Goal: Task Accomplishment & Management: Manage account settings

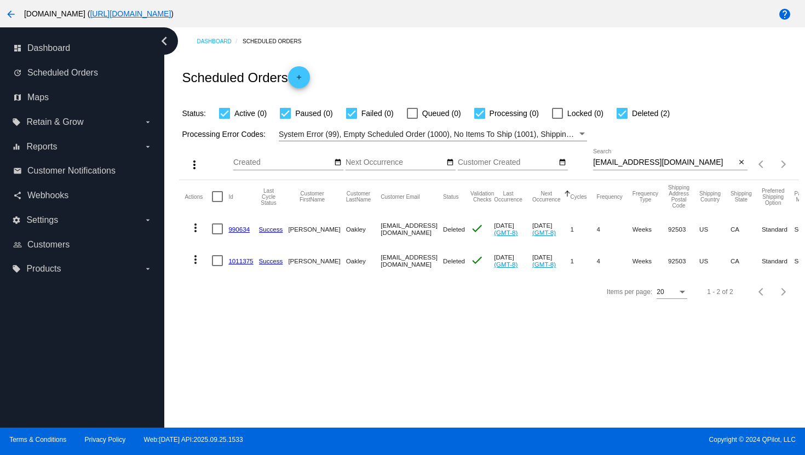
click at [9, 18] on mat-icon "arrow_back" at bounding box center [10, 14] width 13 height 13
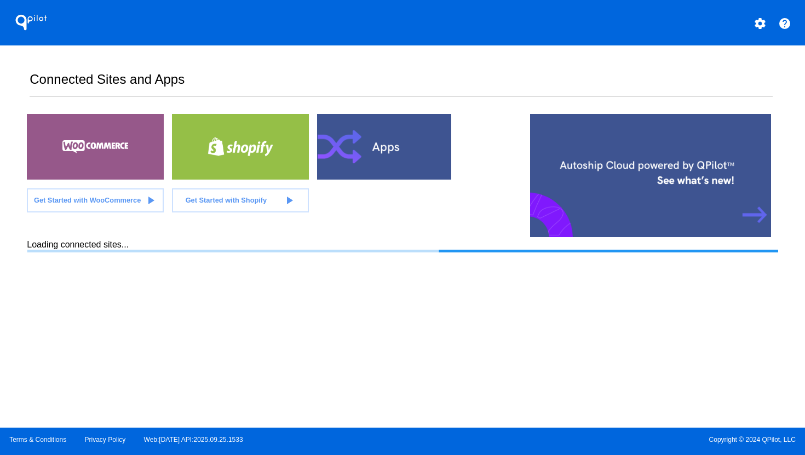
click at [758, 27] on mat-icon "settings" at bounding box center [760, 23] width 13 height 13
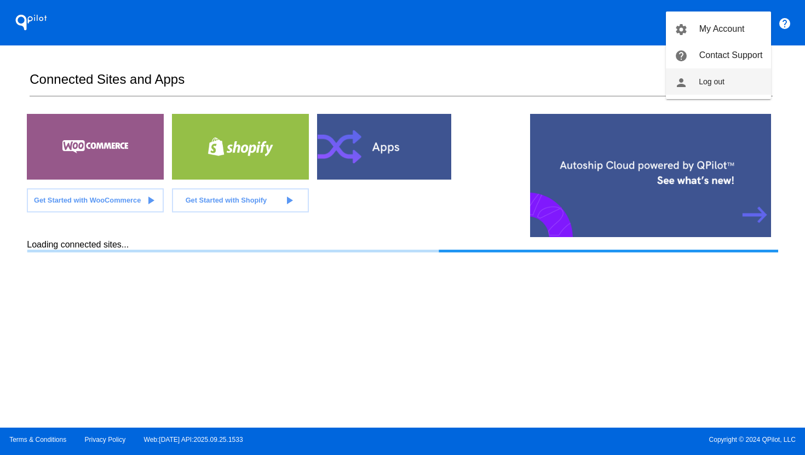
click at [739, 83] on button "person Log out" at bounding box center [718, 81] width 105 height 26
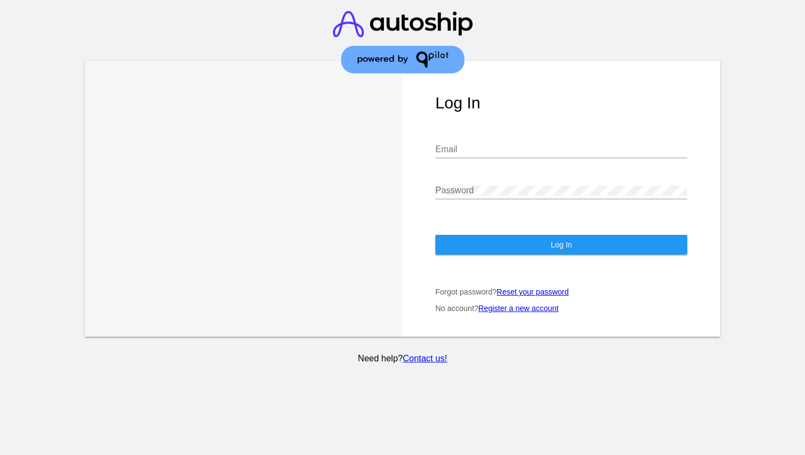
click at [545, 145] on input "Email" at bounding box center [562, 150] width 252 height 10
click at [516, 134] on div "Email" at bounding box center [562, 146] width 252 height 25
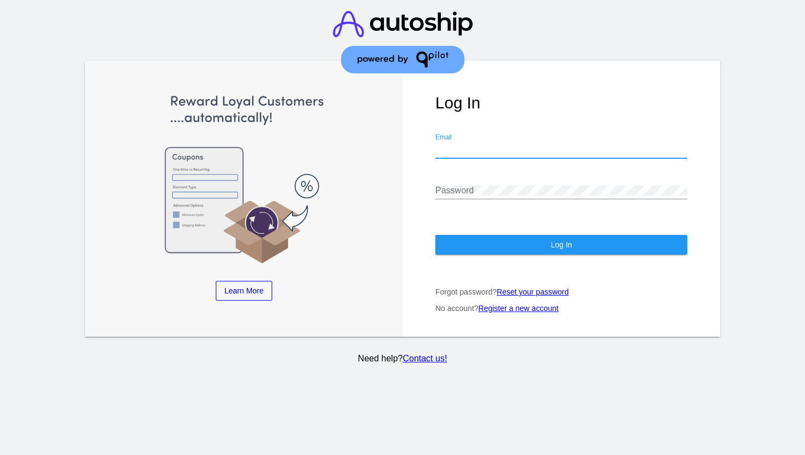
type input "[PERSON_NAME][EMAIL_ADDRESS][DOMAIN_NAME]"
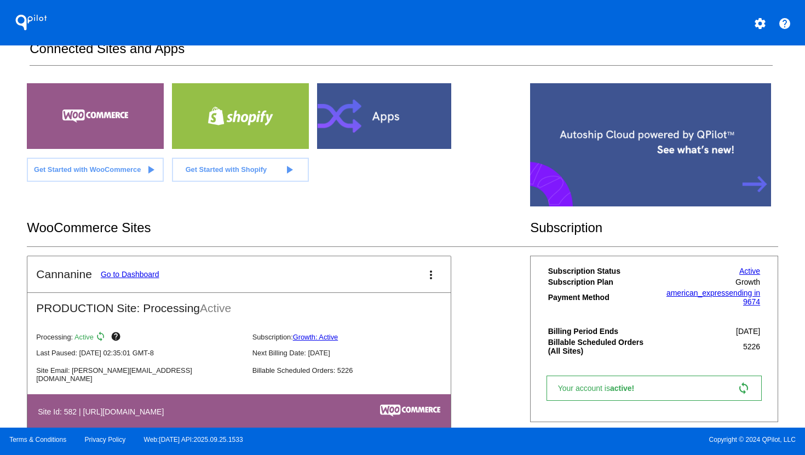
scroll to position [56, 0]
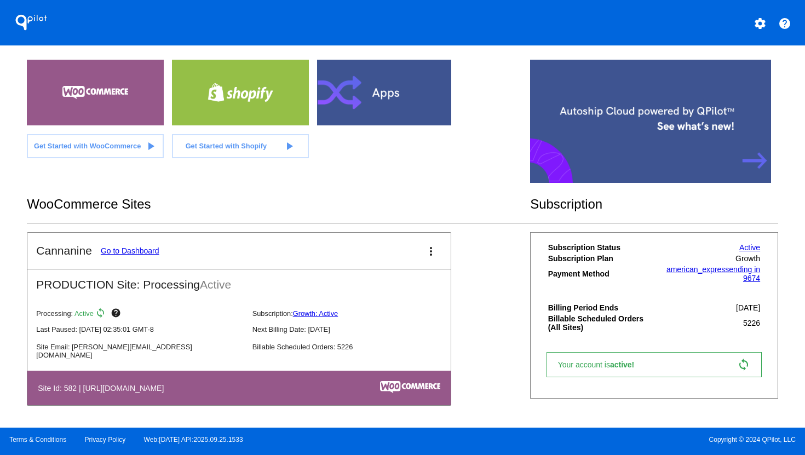
click at [131, 247] on link "Go to Dashboard" at bounding box center [130, 251] width 59 height 9
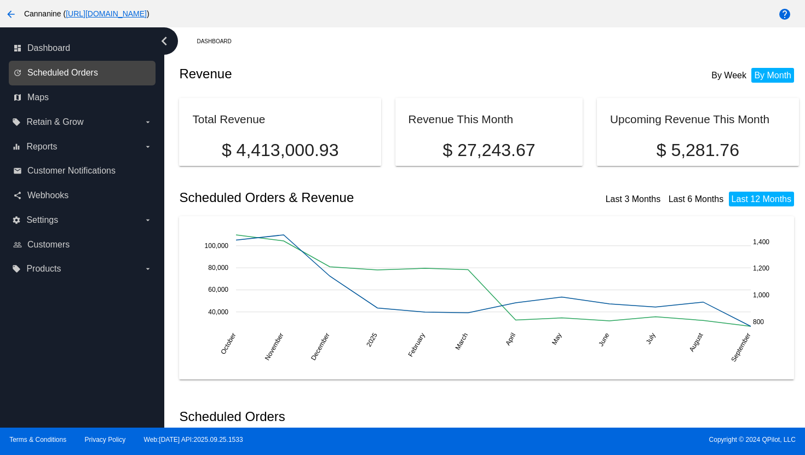
click at [78, 74] on span "Scheduled Orders" at bounding box center [62, 73] width 71 height 10
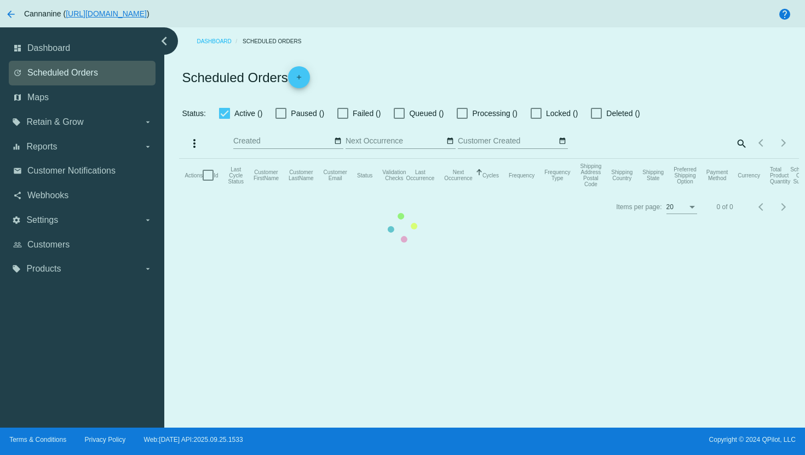
checkbox input "true"
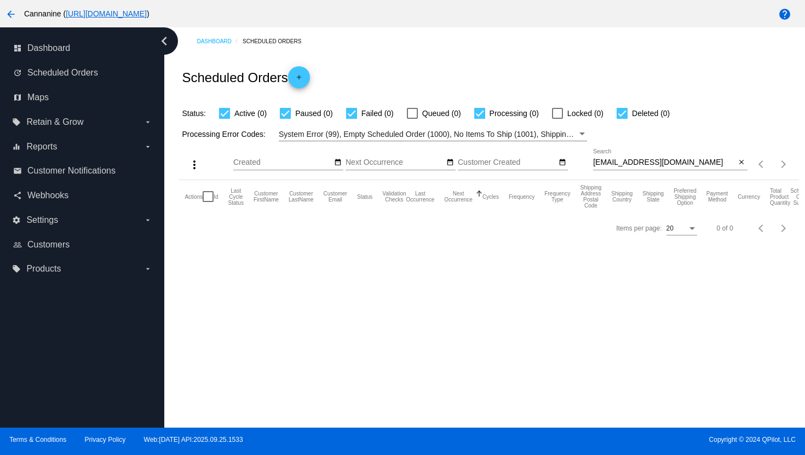
click at [637, 163] on input "[EMAIL_ADDRESS][DOMAIN_NAME]" at bounding box center [664, 162] width 143 height 9
paste input "smo0621@hot"
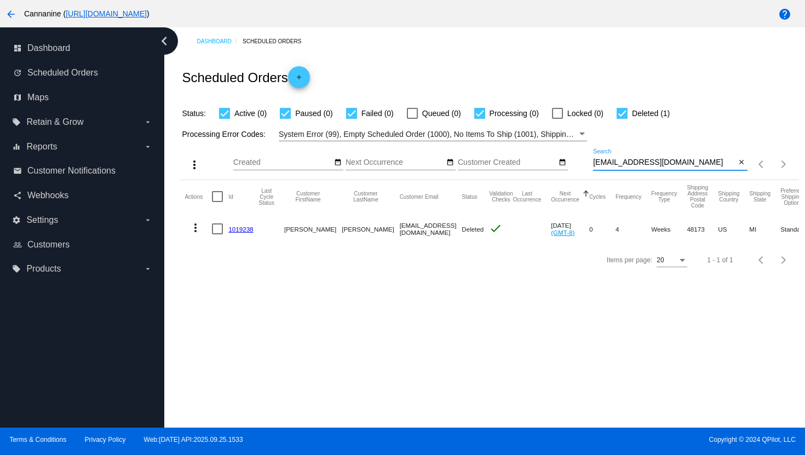
type input "[EMAIL_ADDRESS][DOMAIN_NAME]"
click at [192, 231] on mat-icon "more_vert" at bounding box center [195, 227] width 13 height 13
click at [251, 251] on span "View Event Logs" at bounding box center [246, 255] width 57 height 9
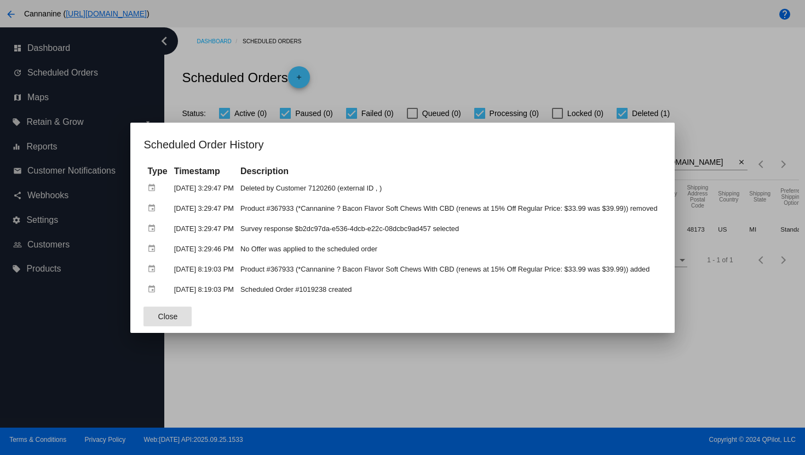
click at [425, 29] on div at bounding box center [402, 227] width 805 height 455
